Goal: Information Seeking & Learning: Learn about a topic

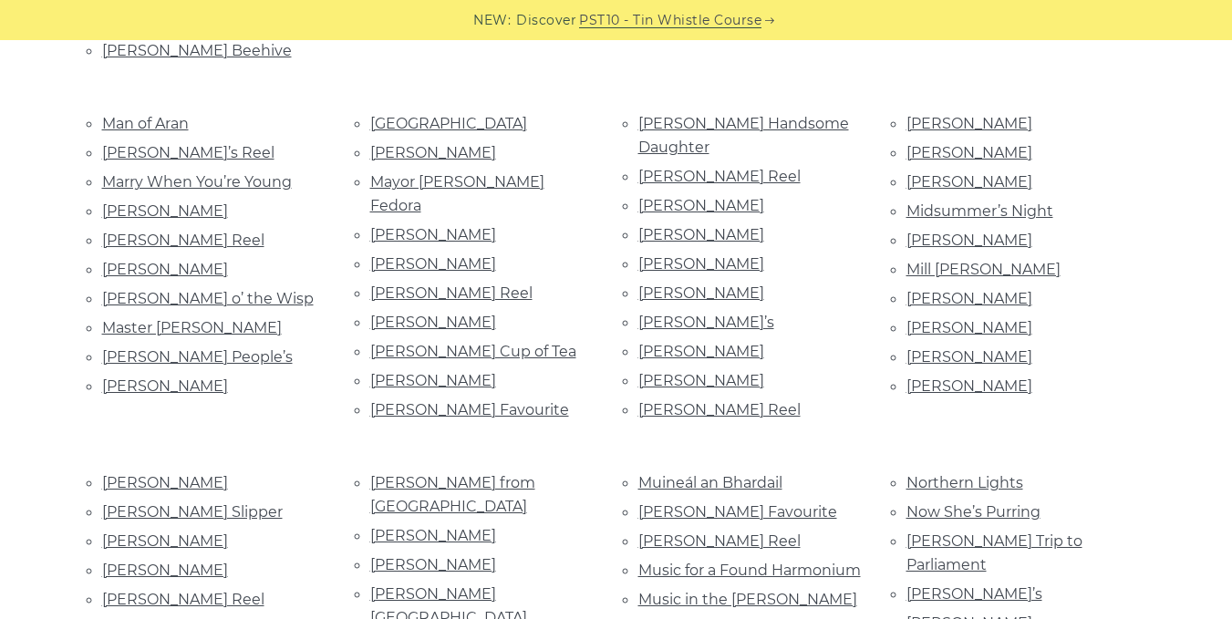
scroll to position [2771, 0]
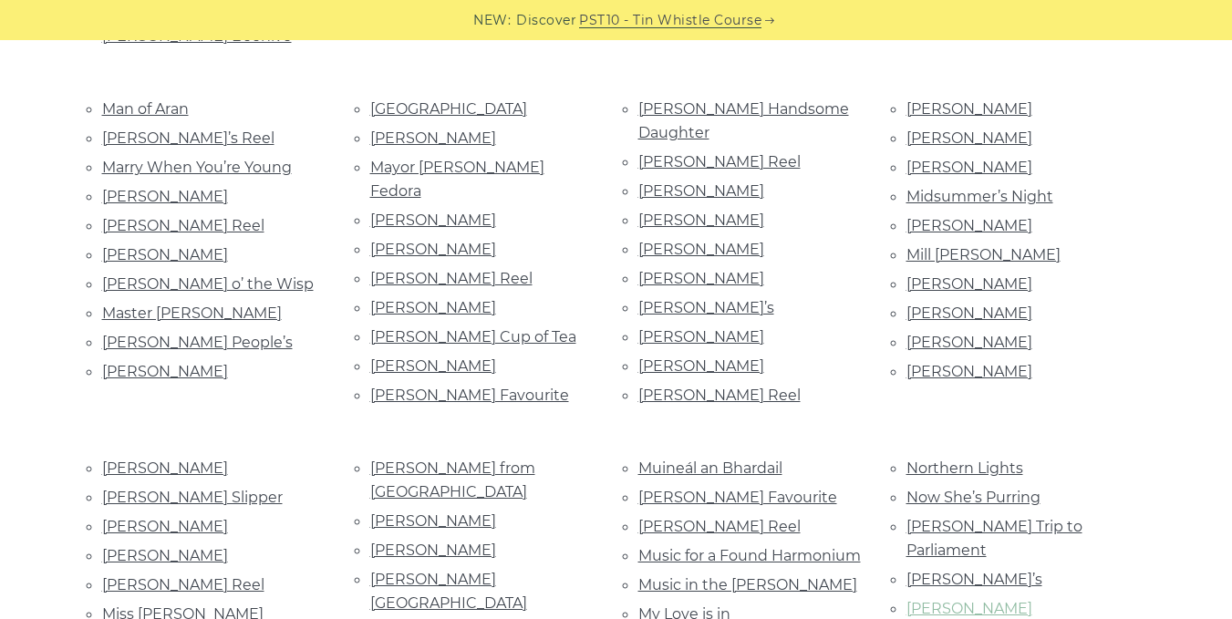
click at [931, 600] on link "O’Dowd’s" at bounding box center [969, 608] width 126 height 17
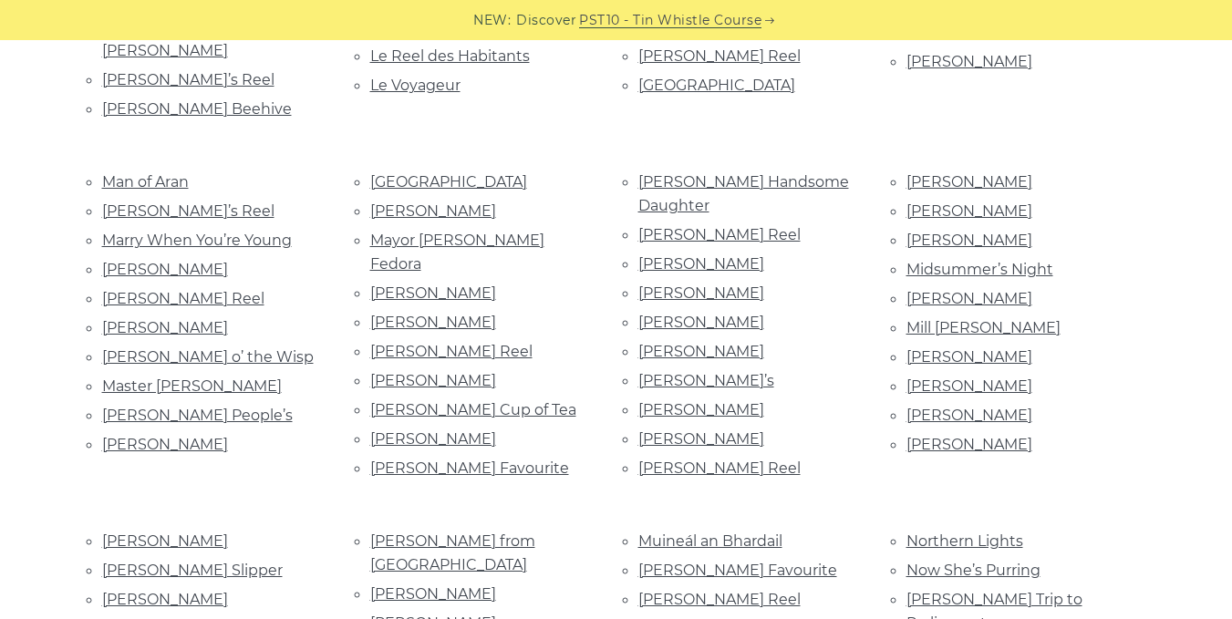
scroll to position [7777, 0]
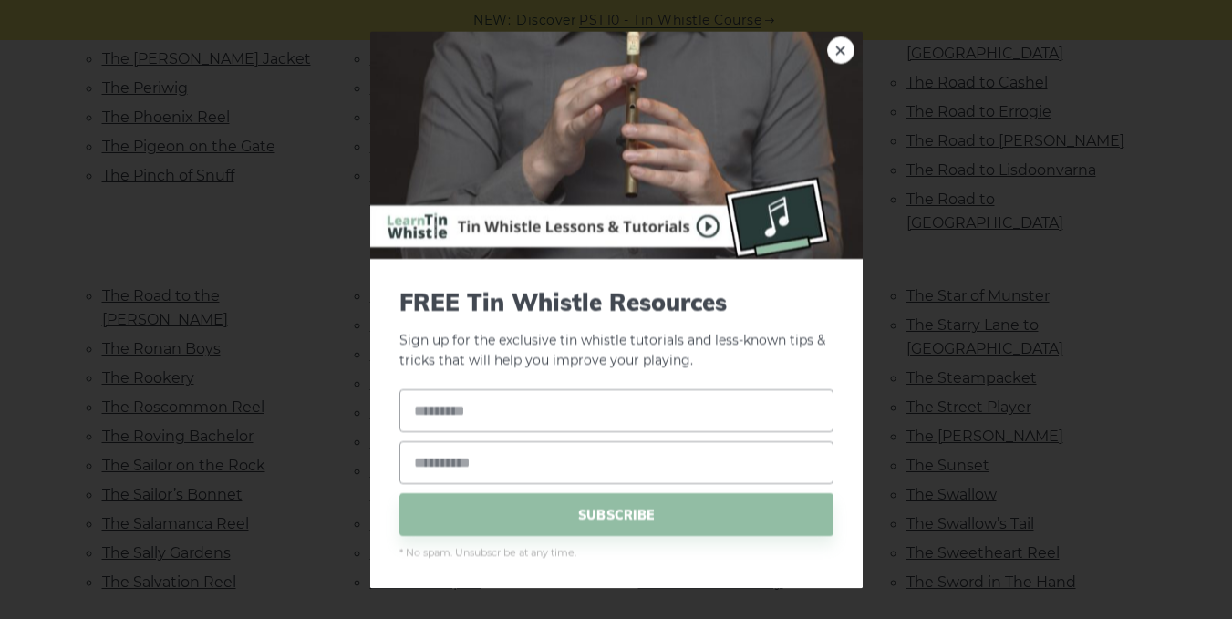
click at [836, 39] on img at bounding box center [616, 145] width 492 height 228
click at [827, 51] on link "×" at bounding box center [840, 49] width 27 height 27
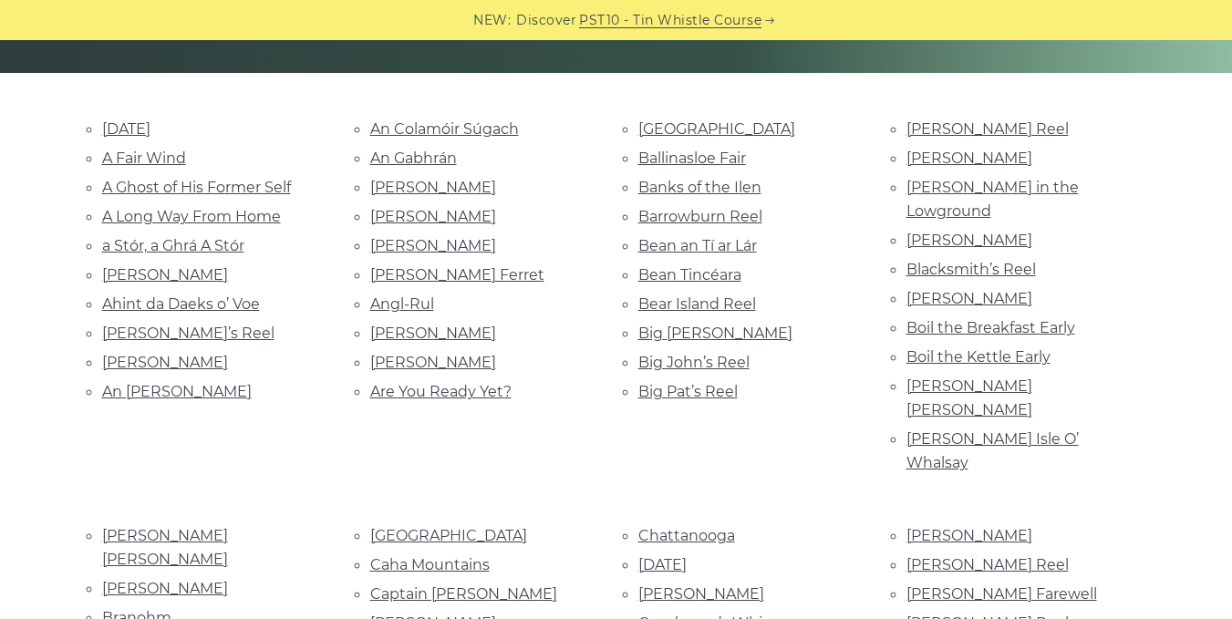
scroll to position [305, 0]
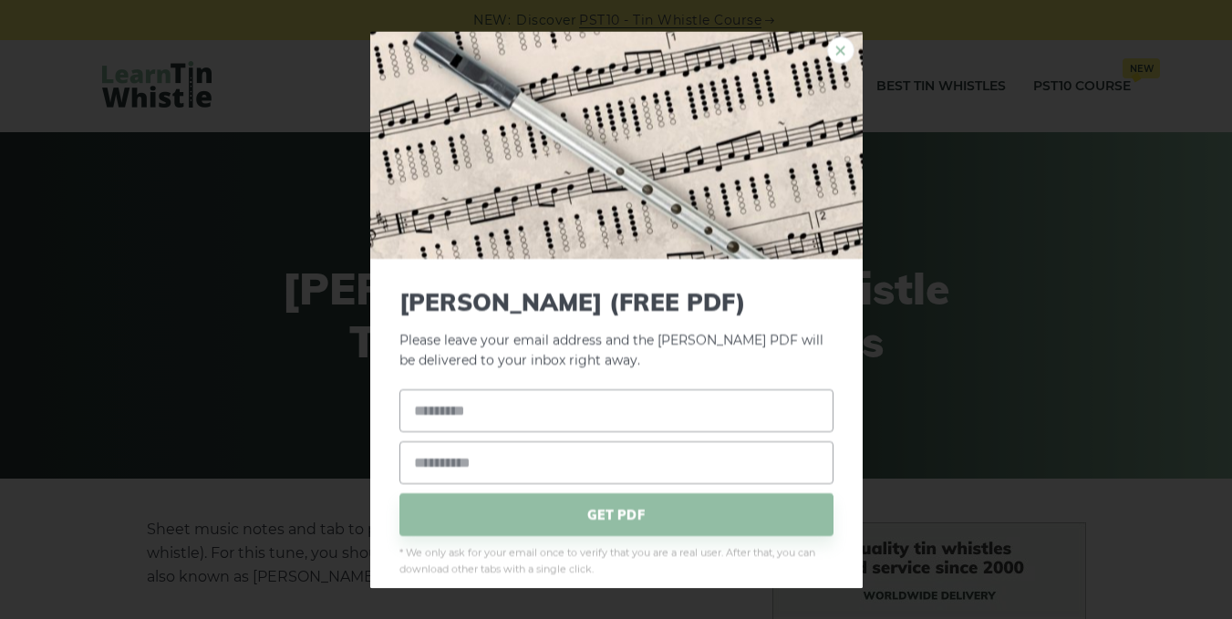
click at [833, 50] on link "×" at bounding box center [840, 49] width 27 height 27
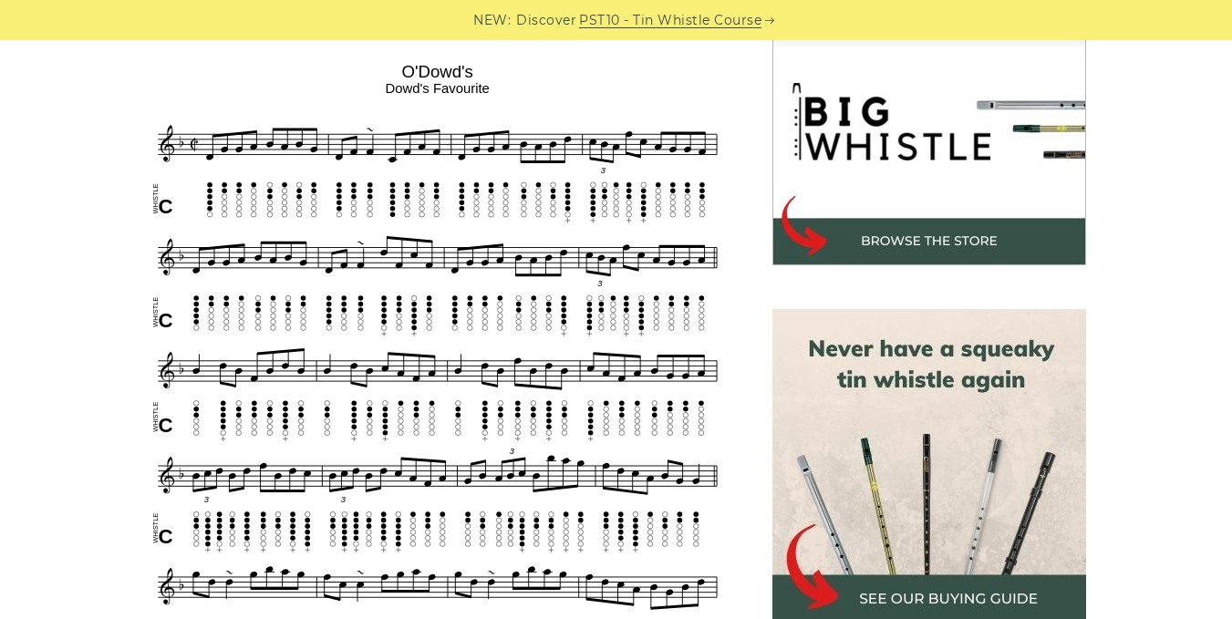
scroll to position [646, 0]
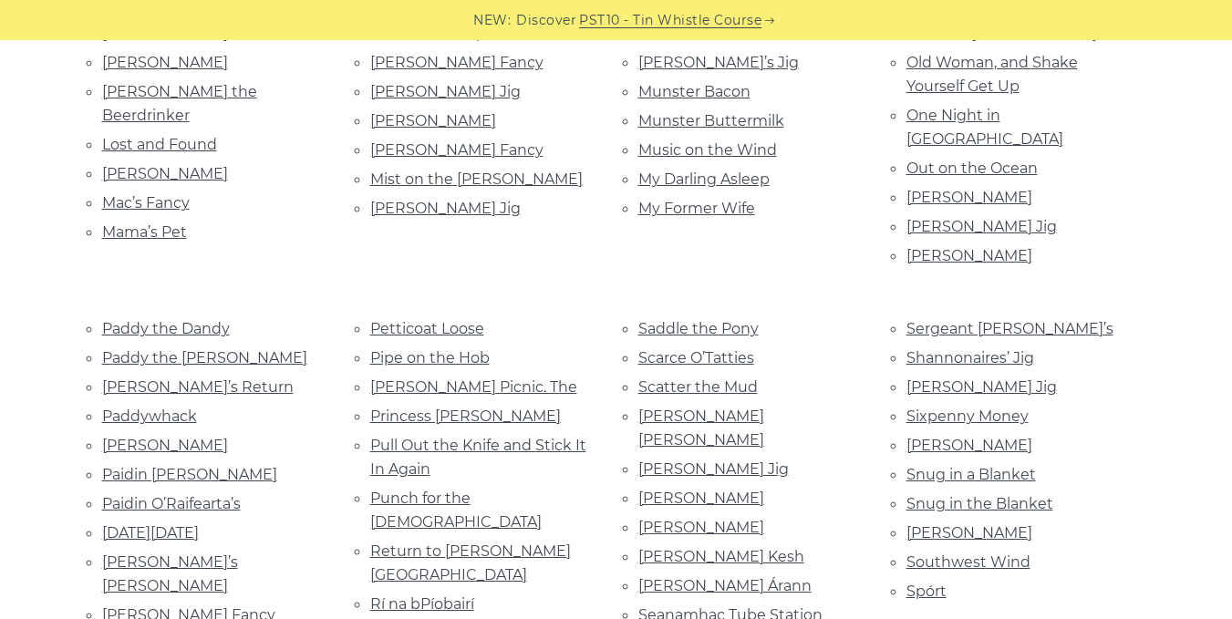
scroll to position [1740, 0]
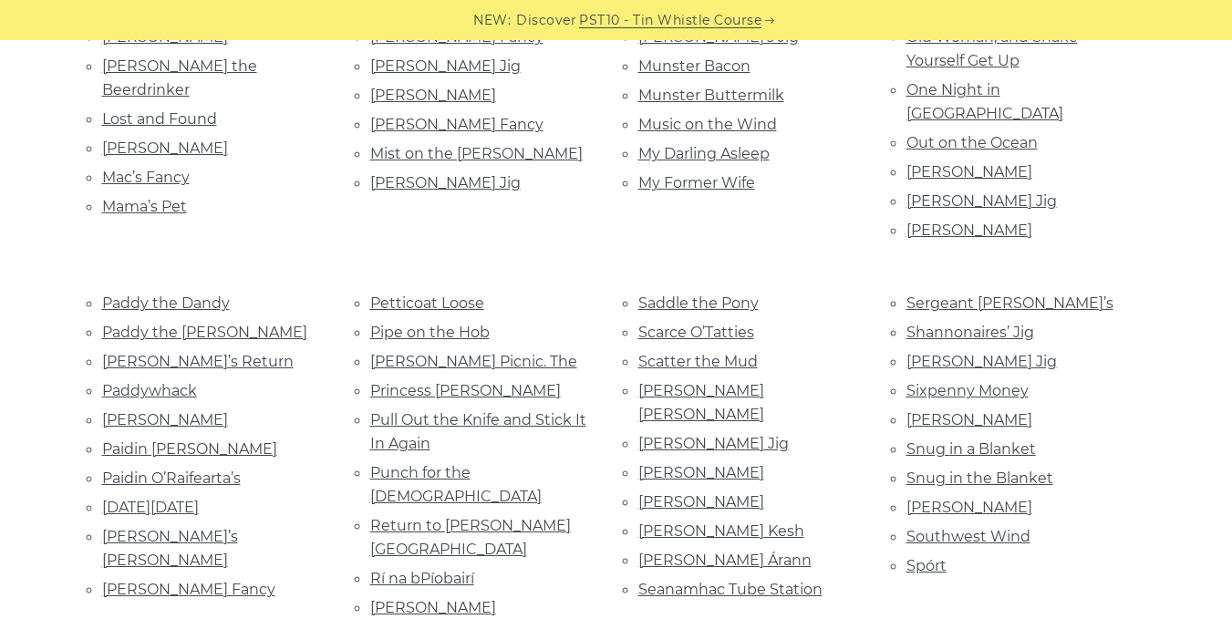
drag, startPoint x: 1241, startPoint y: 228, endPoint x: 1205, endPoint y: 160, distance: 76.7
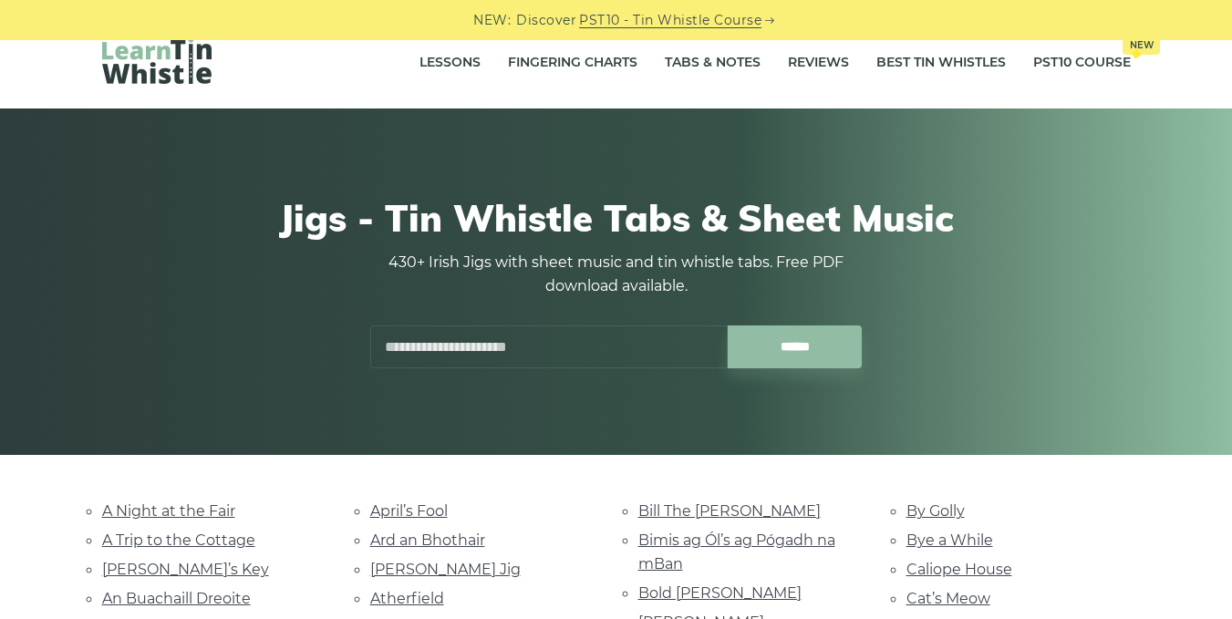
scroll to position [0, 0]
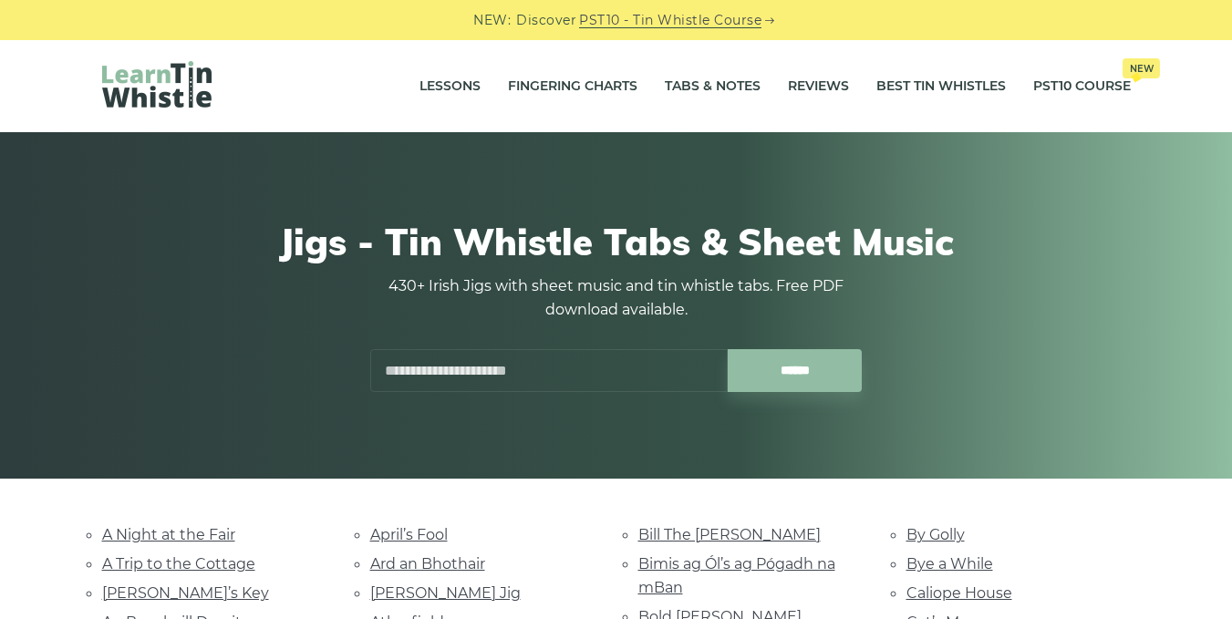
click at [456, 359] on input "text" at bounding box center [548, 370] width 357 height 43
type input "******"
click at [728, 349] on input "******" at bounding box center [795, 370] width 134 height 43
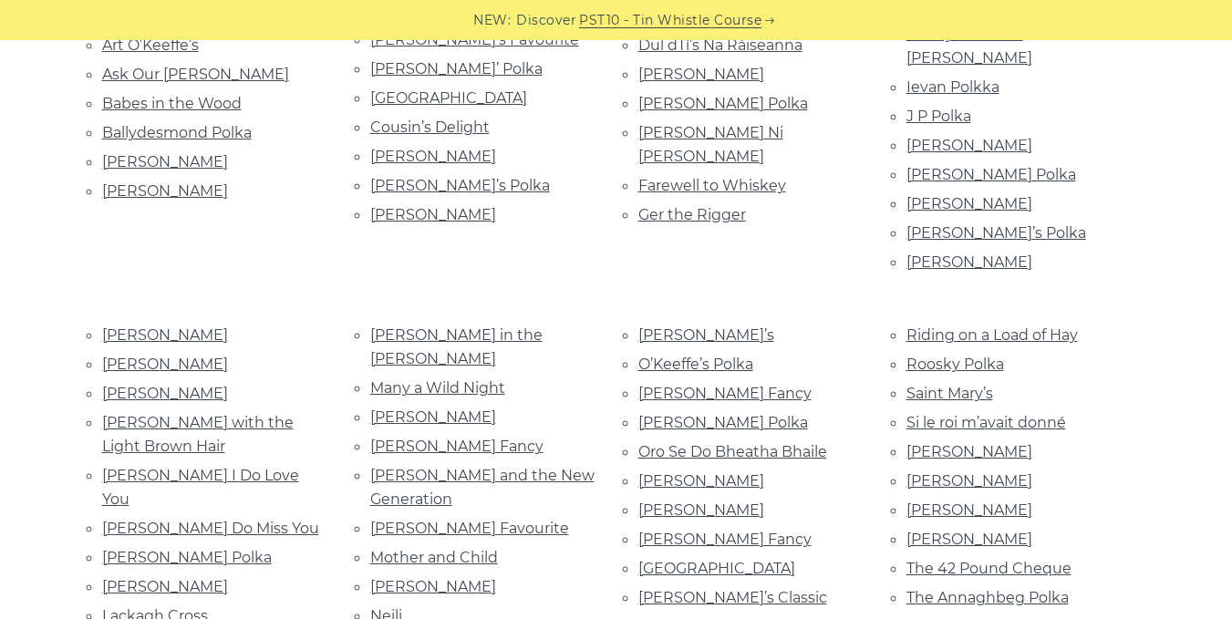
scroll to position [638, 0]
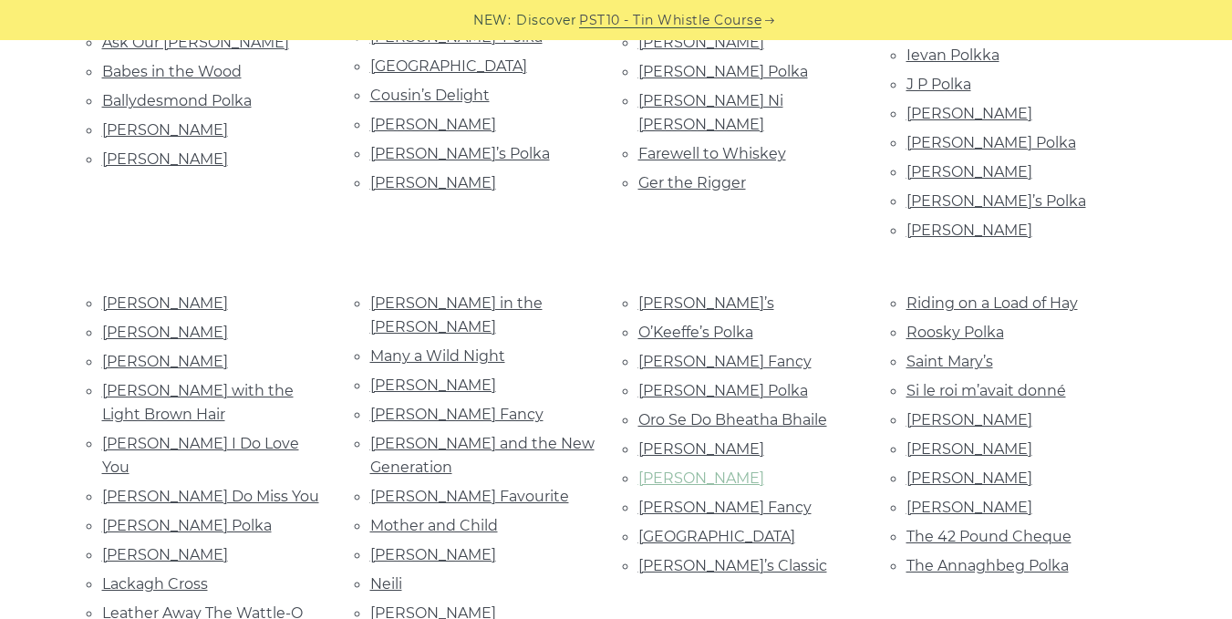
click at [665, 470] on link "[PERSON_NAME]" at bounding box center [701, 478] width 126 height 17
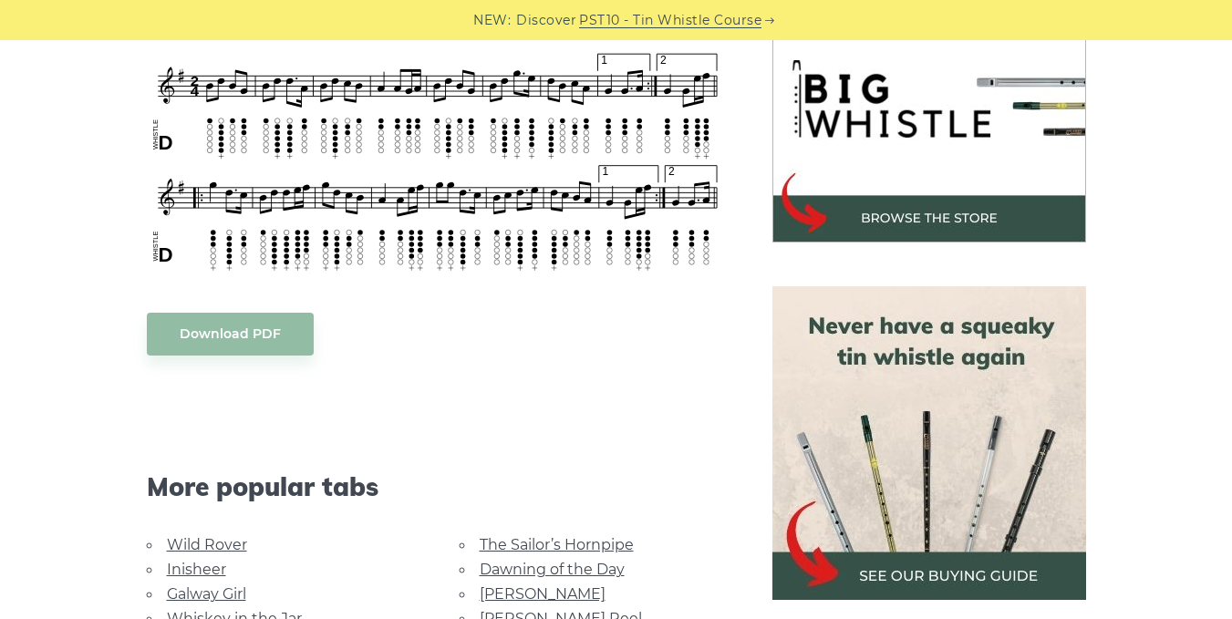
scroll to position [365, 0]
